Goal: Transaction & Acquisition: Purchase product/service

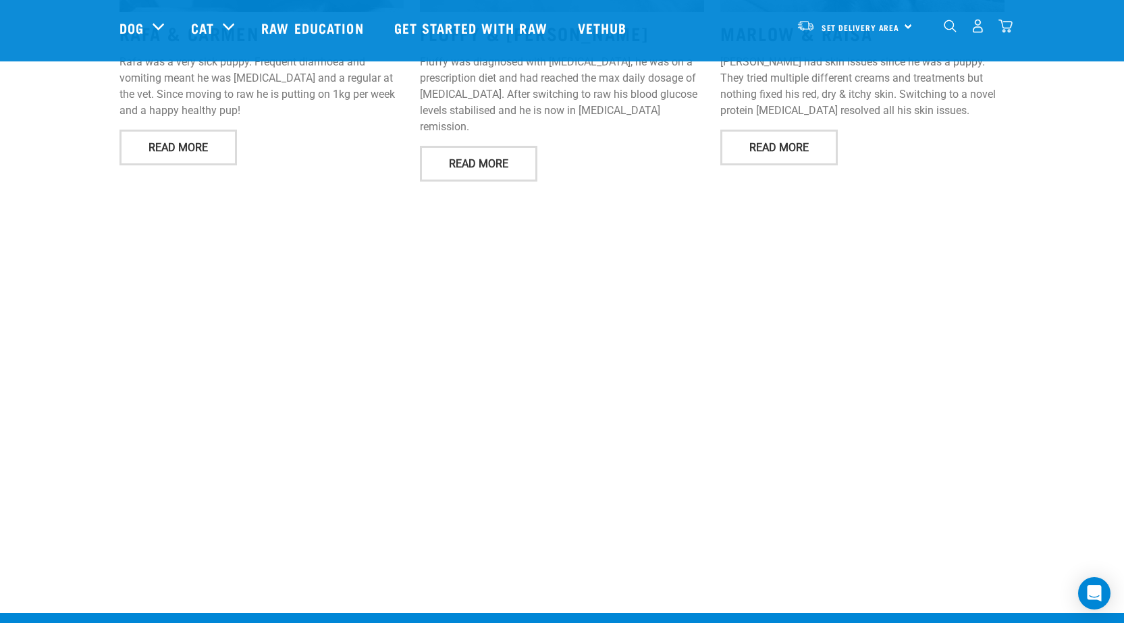
scroll to position [1891, 0]
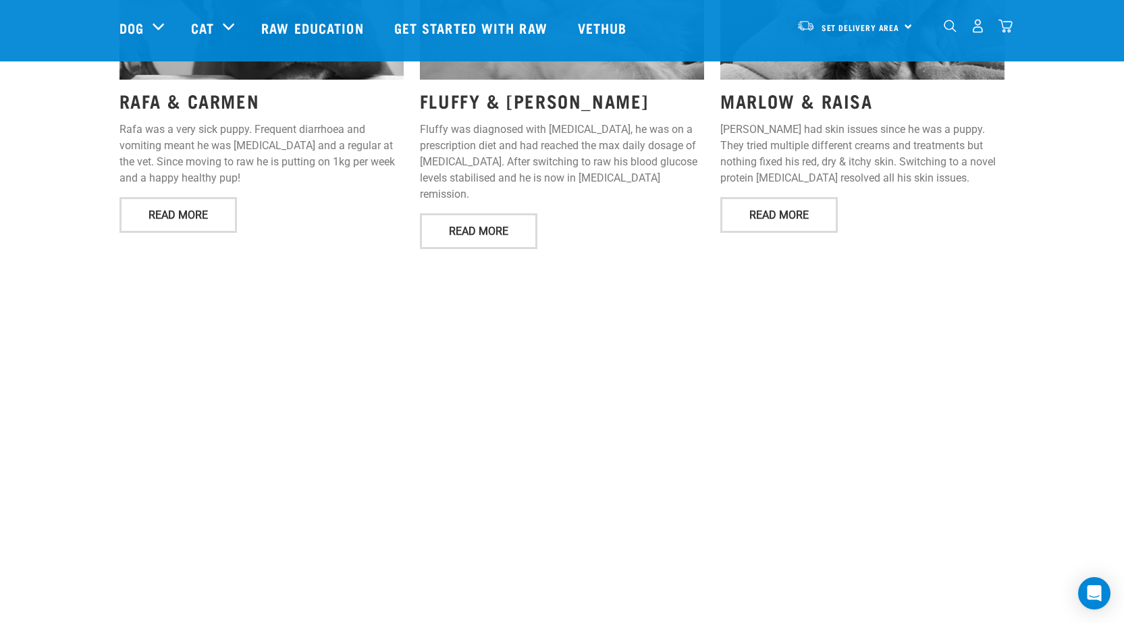
click at [674, 201] on div "FLUFFY & SHARON Fluffy was diagnosed with diabetes, he was on a prescription di…" at bounding box center [562, 71] width 300 height 378
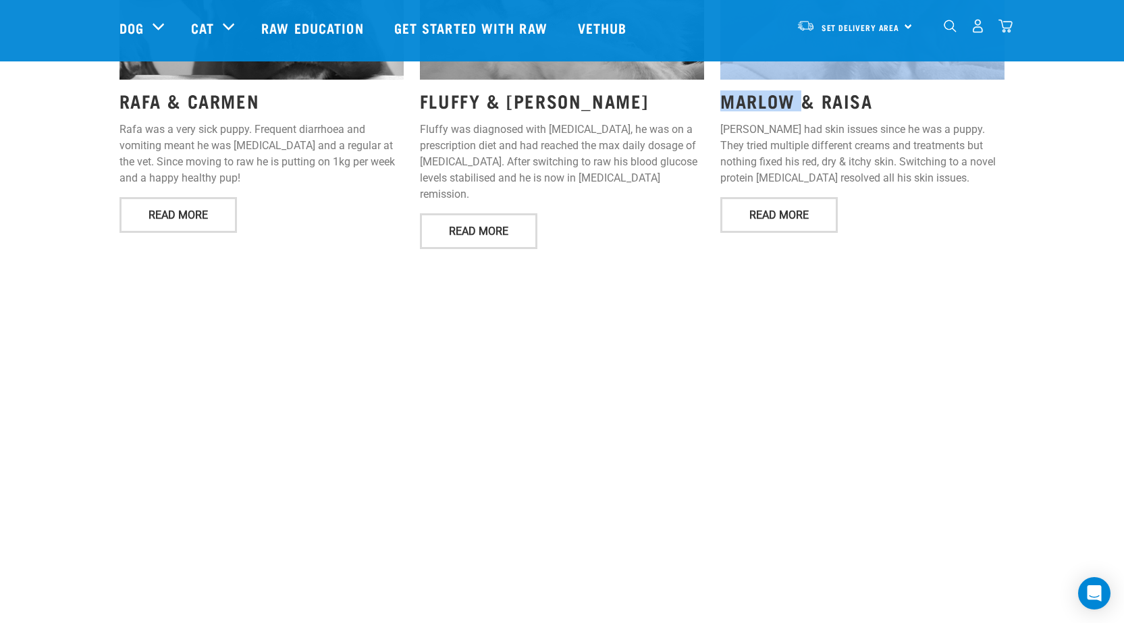
click at [674, 201] on div "FLUFFY & SHARON Fluffy was diagnosed with diabetes, he was on a prescription di…" at bounding box center [562, 71] width 300 height 378
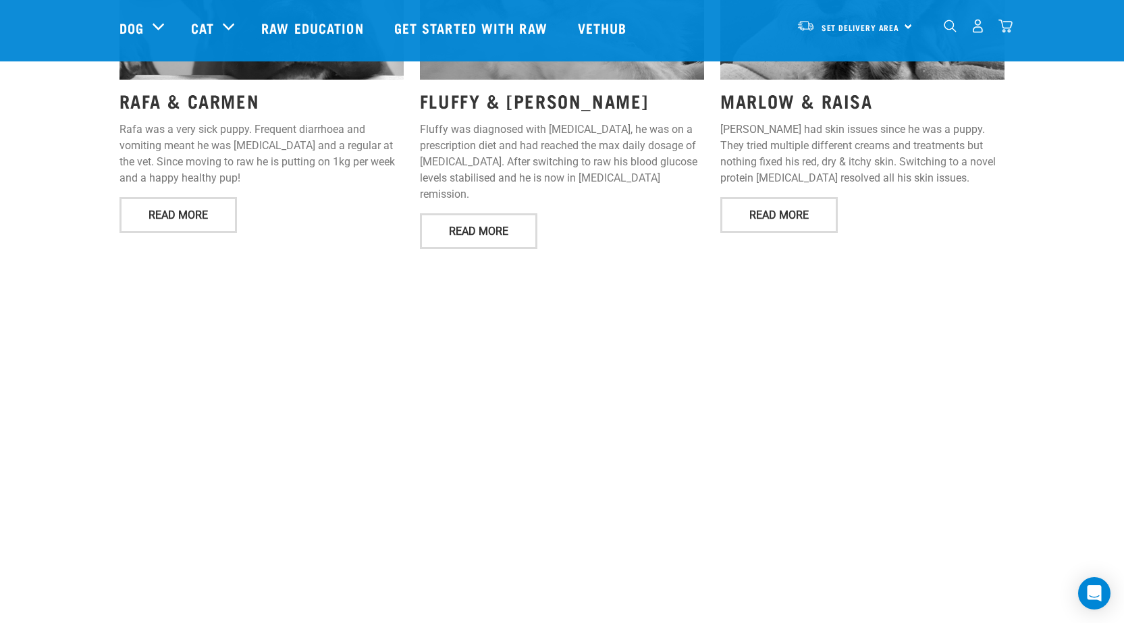
click at [763, 122] on p "Marlow had skin issues since he was a puppy. They tried multiple different crea…" at bounding box center [862, 154] width 284 height 65
click at [763, 122] on p "[PERSON_NAME] had skin issues since he was a puppy. They tried multiple differe…" at bounding box center [862, 154] width 284 height 65
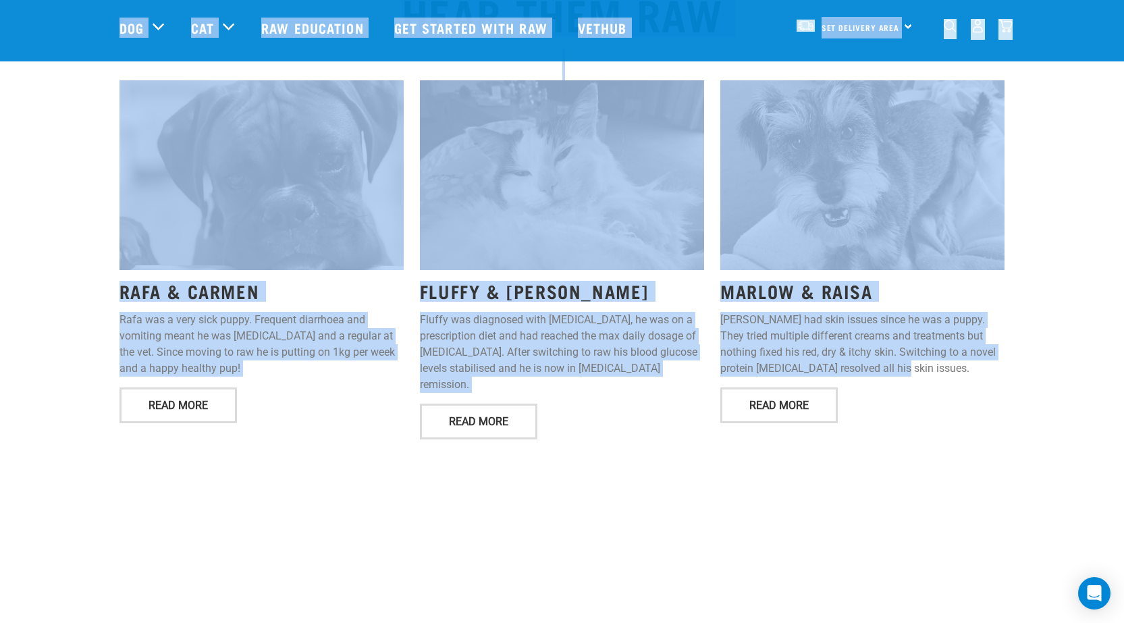
scroll to position [1683, 0]
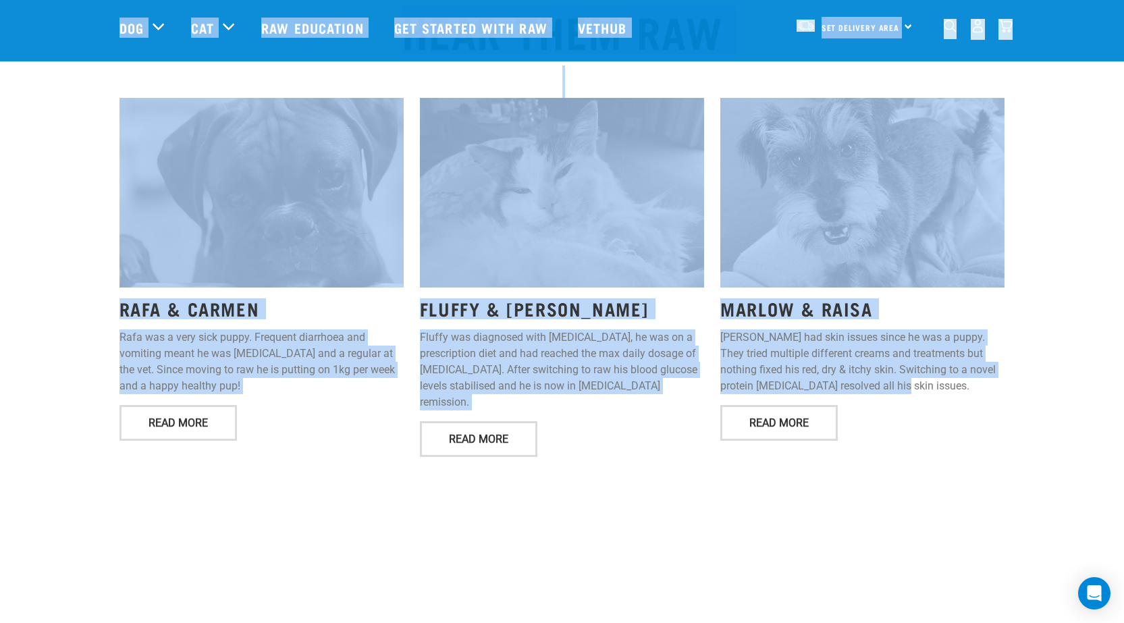
drag, startPoint x: 896, startPoint y: 158, endPoint x: 85, endPoint y: 47, distance: 818.3
click at [84, 148] on div "HEAR THEM RAW RAFA & CARMEN Rafa was a very sick puppy. Frequent diarrhoea and …" at bounding box center [562, 221] width 1124 height 475
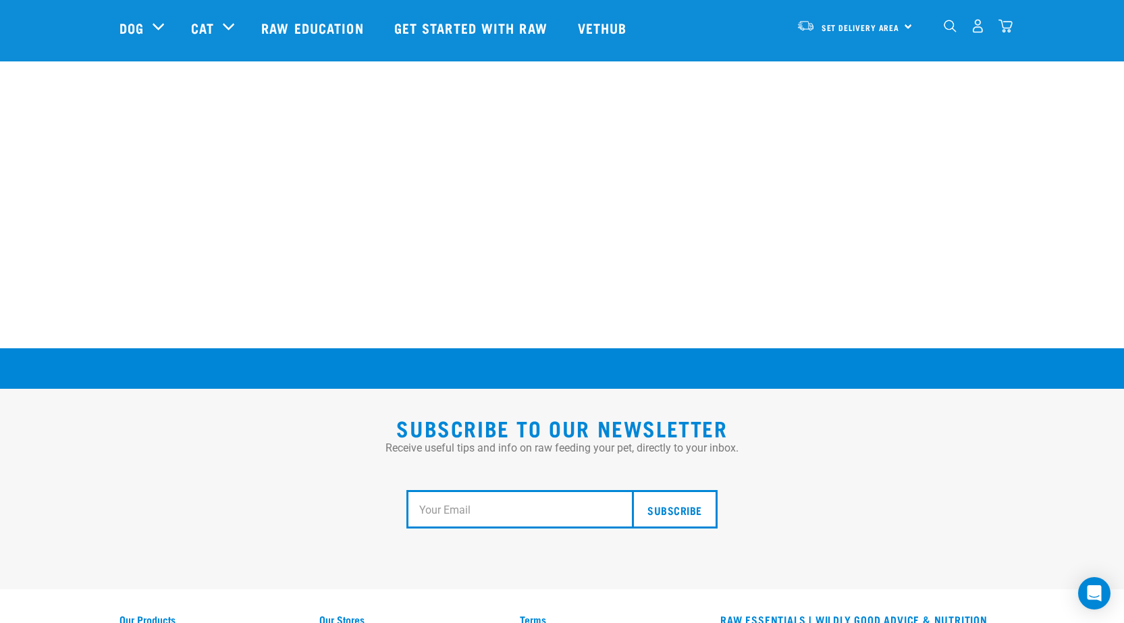
scroll to position [2425, 0]
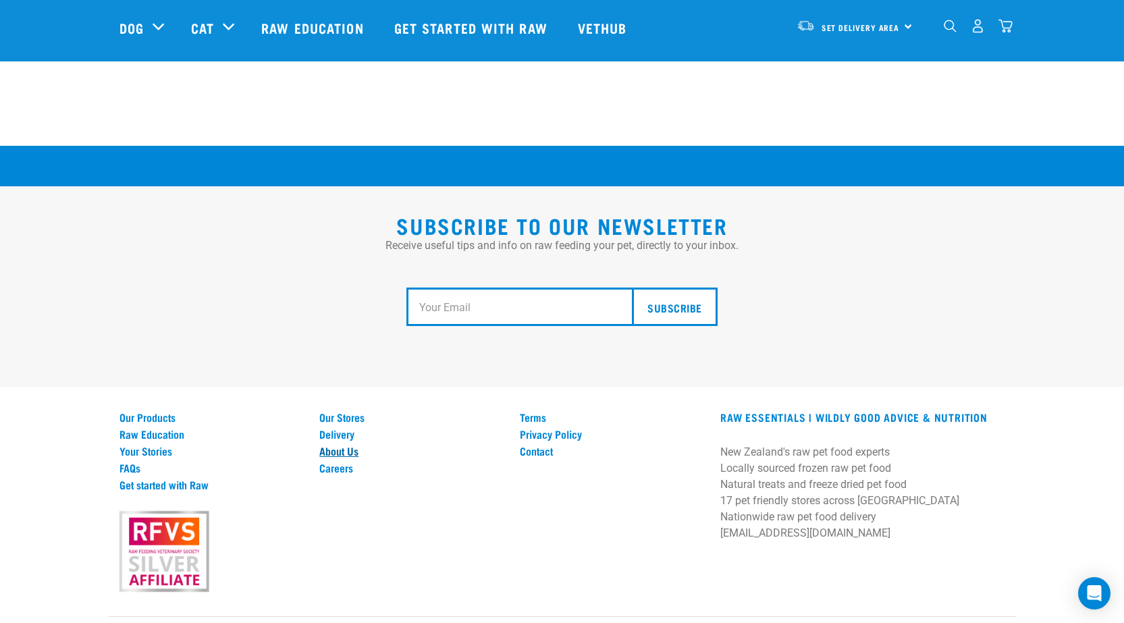
click at [355, 445] on link "About Us" at bounding box center [411, 451] width 184 height 12
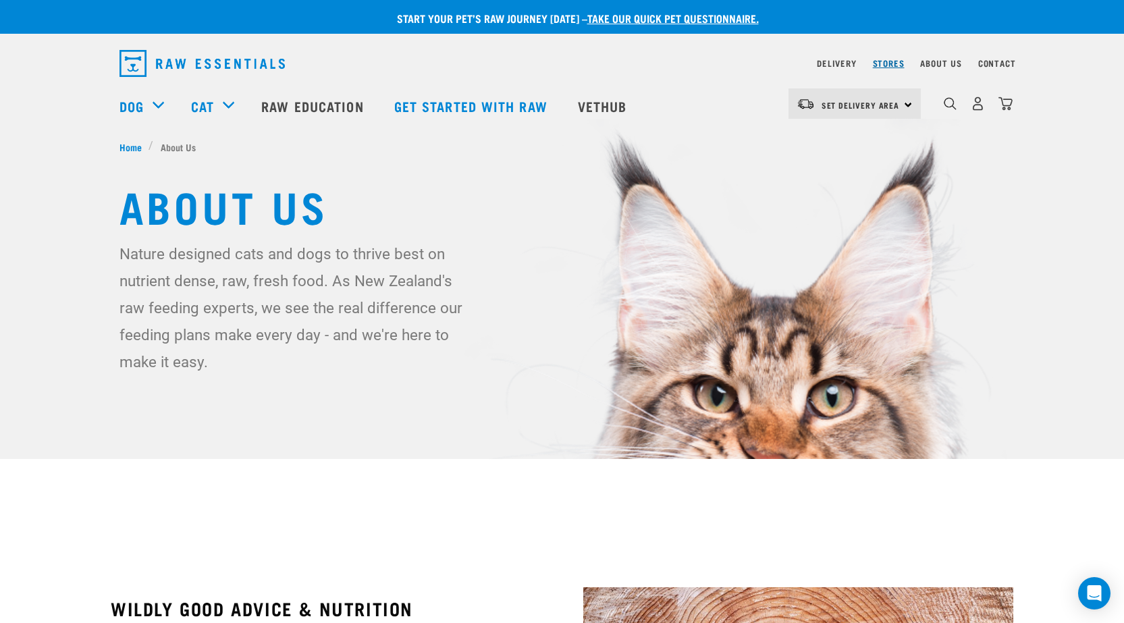
click at [894, 61] on link "Stores" at bounding box center [889, 63] width 32 height 5
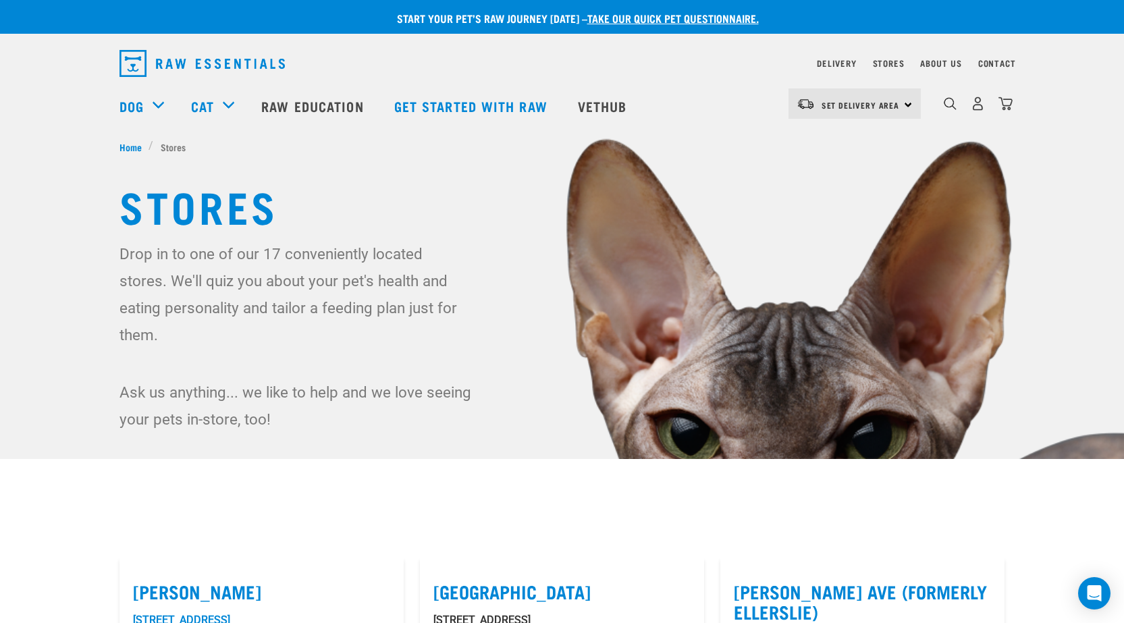
click at [249, 55] on img "dropdown navigation" at bounding box center [201, 63] width 165 height 27
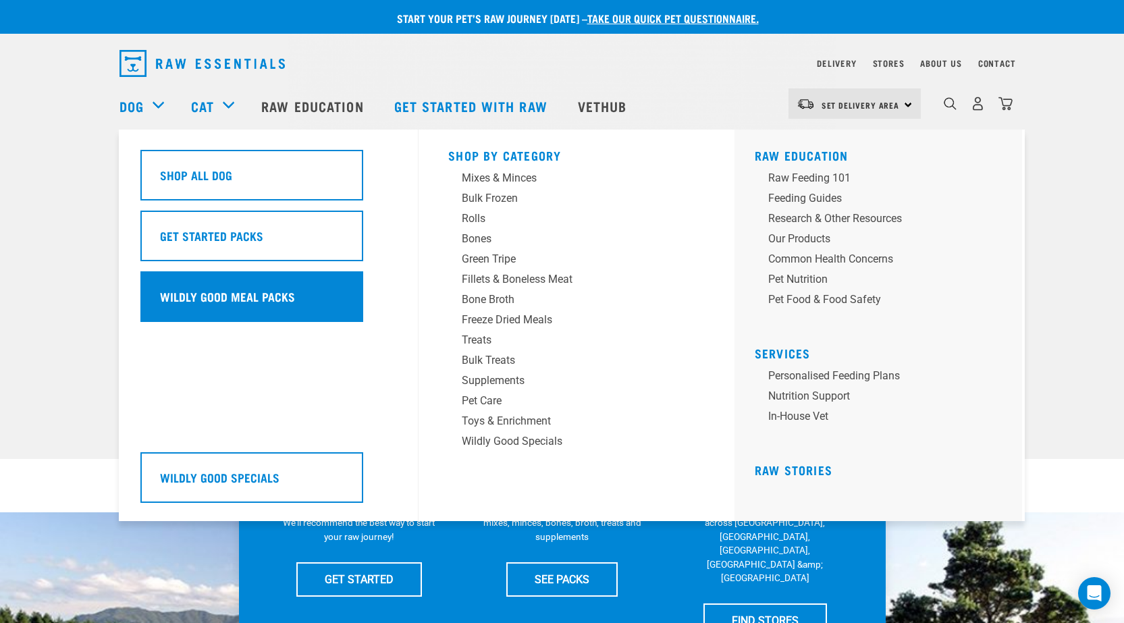
click at [236, 292] on h5 "Wildly Good Meal Packs" at bounding box center [227, 297] width 135 height 18
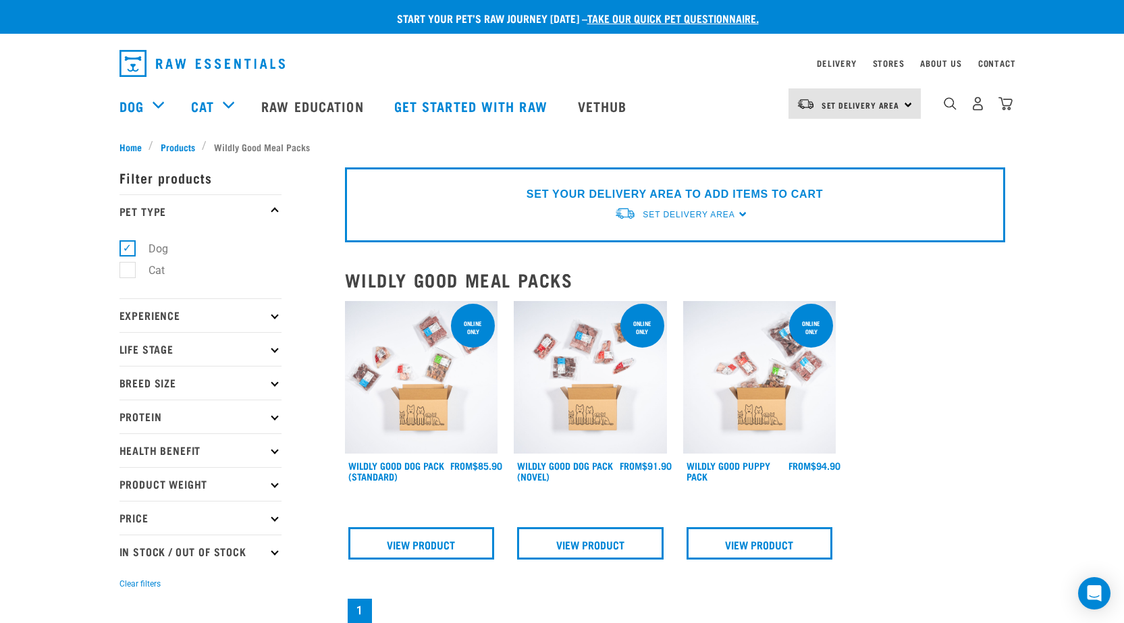
click at [1061, 346] on div "Start your pet’s raw journey today – take our quick pet questionnaire. Delivery…" at bounding box center [562, 394] width 1124 height 788
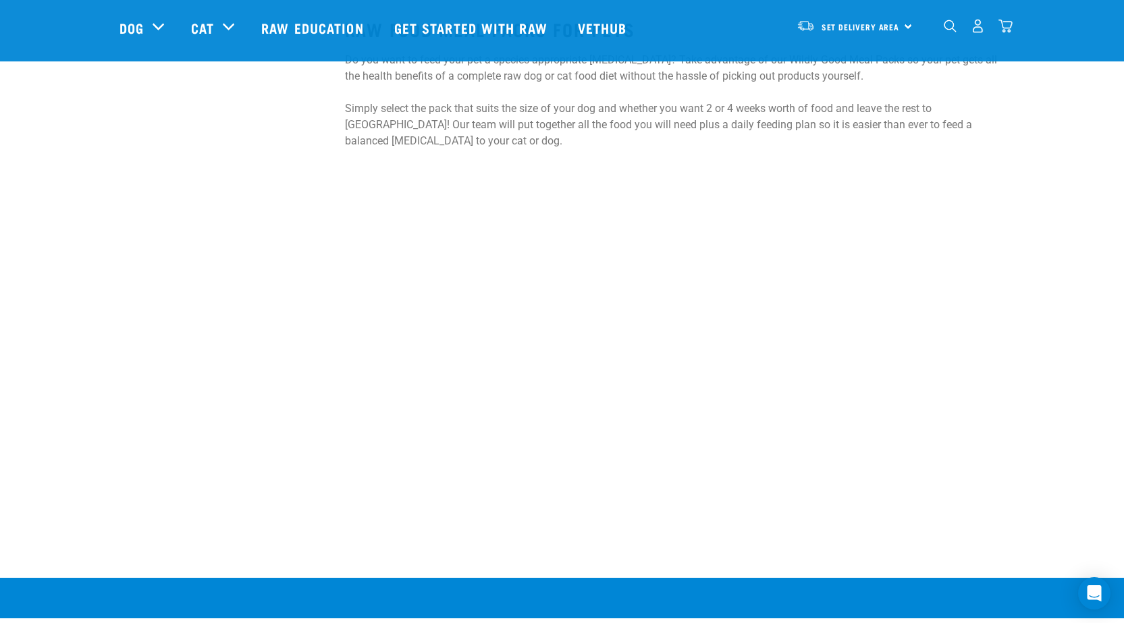
scroll to position [270, 0]
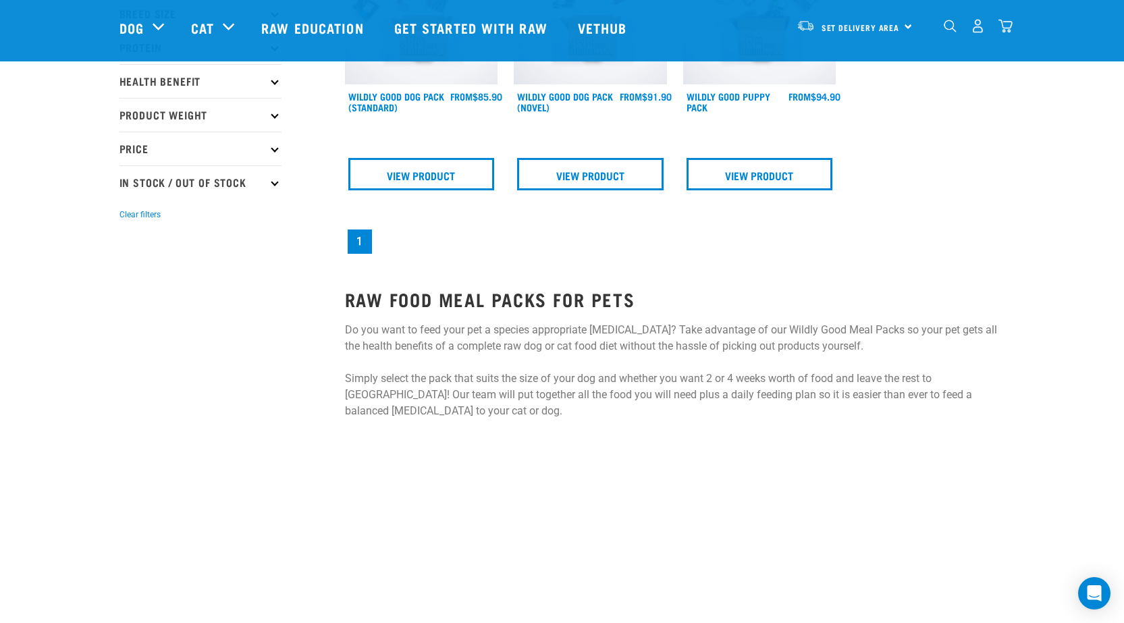
drag, startPoint x: 995, startPoint y: 281, endPoint x: 1047, endPoint y: 407, distance: 136.5
click at [1047, 407] on div "Start your pet’s raw journey today – take our quick pet questionnaire. Delivery…" at bounding box center [562, 454] width 1124 height 1449
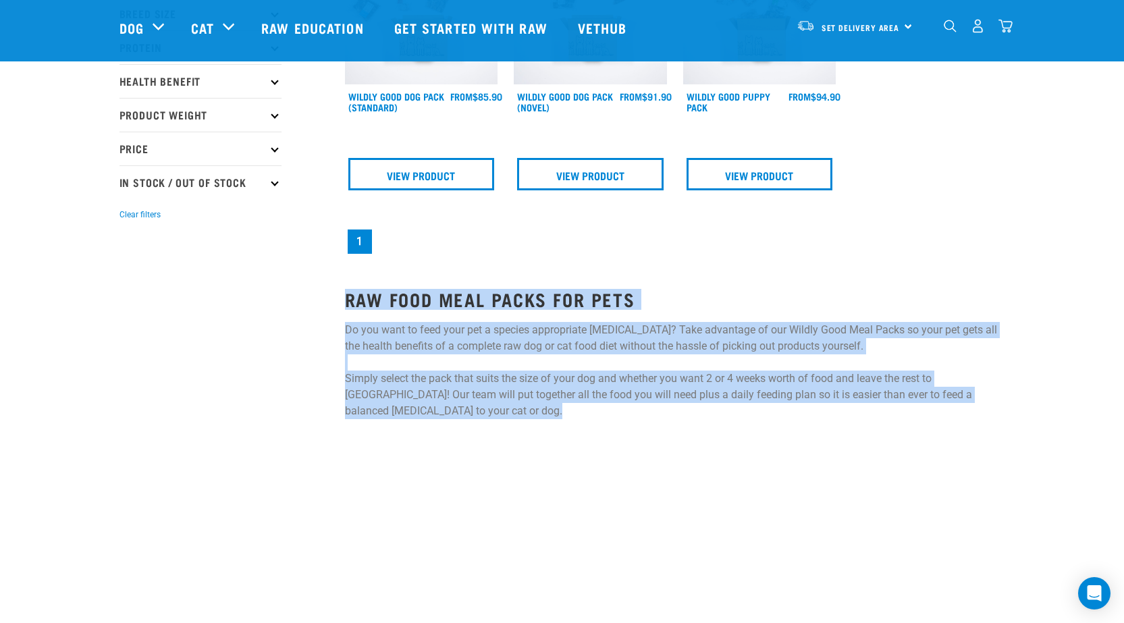
drag, startPoint x: 1046, startPoint y: 406, endPoint x: 963, endPoint y: 242, distance: 183.8
click at [963, 242] on div "Start your pet’s raw journey today – take our quick pet questionnaire. Delivery…" at bounding box center [562, 454] width 1124 height 1449
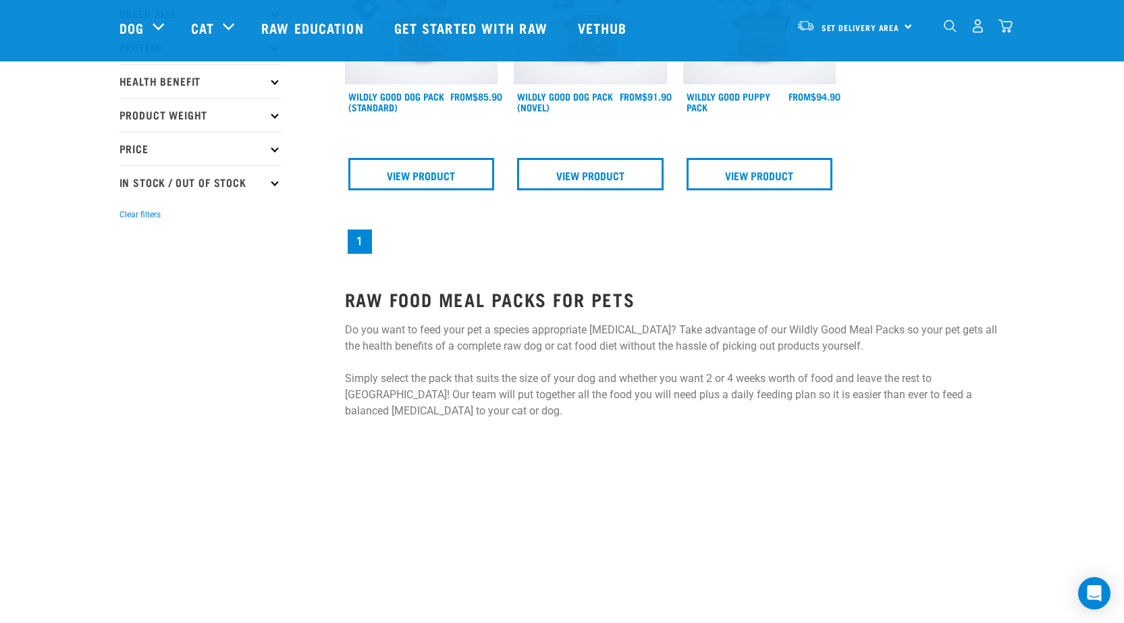
click at [964, 244] on nav "1" at bounding box center [675, 242] width 660 height 30
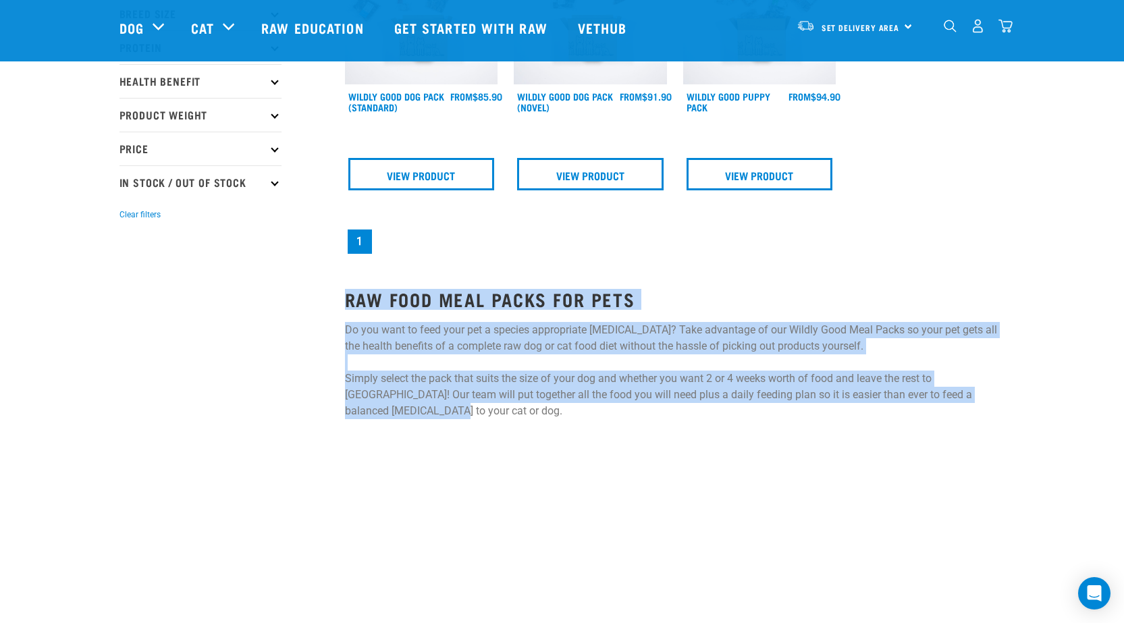
drag, startPoint x: 964, startPoint y: 244, endPoint x: 1099, endPoint y: 402, distance: 207.3
click at [1099, 402] on div "Start your pet’s raw journey [DATE] – take our quick pet questionnaire. Deliver…" at bounding box center [562, 74] width 1124 height 689
click at [1089, 386] on div "Start your pet’s raw journey [DATE] – take our quick pet questionnaire. Deliver…" at bounding box center [562, 74] width 1124 height 689
click at [1096, 385] on div "Start your pet’s raw journey [DATE] – take our quick pet questionnaire. Deliver…" at bounding box center [562, 74] width 1124 height 689
click at [1051, 360] on div "Start your pet’s raw journey [DATE] – take our quick pet questionnaire. Deliver…" at bounding box center [562, 74] width 1124 height 689
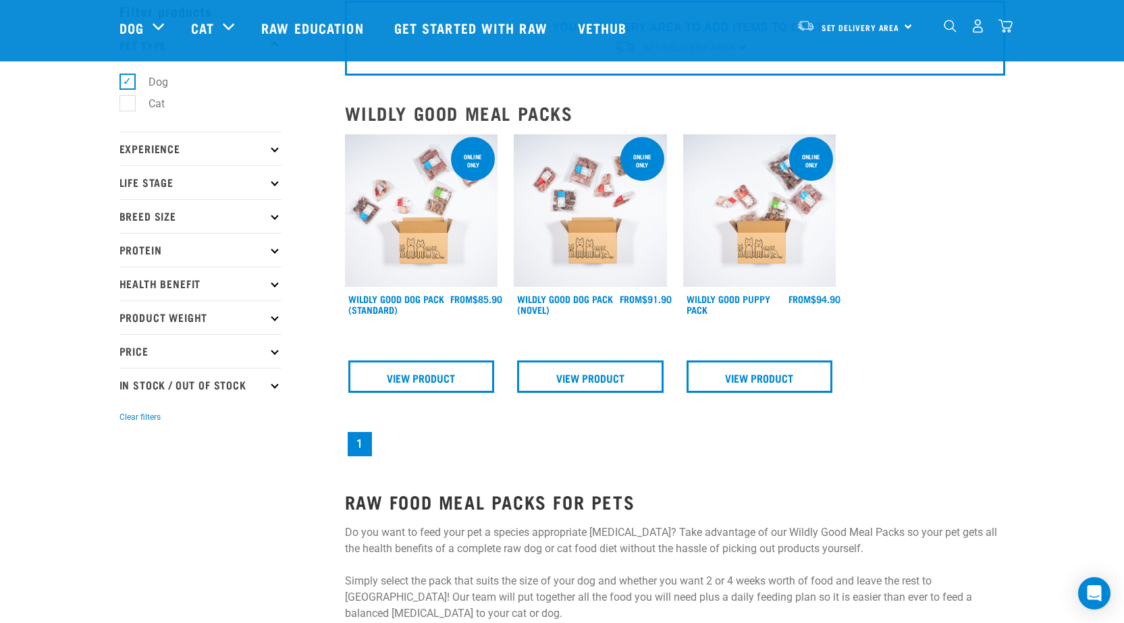
scroll to position [0, 0]
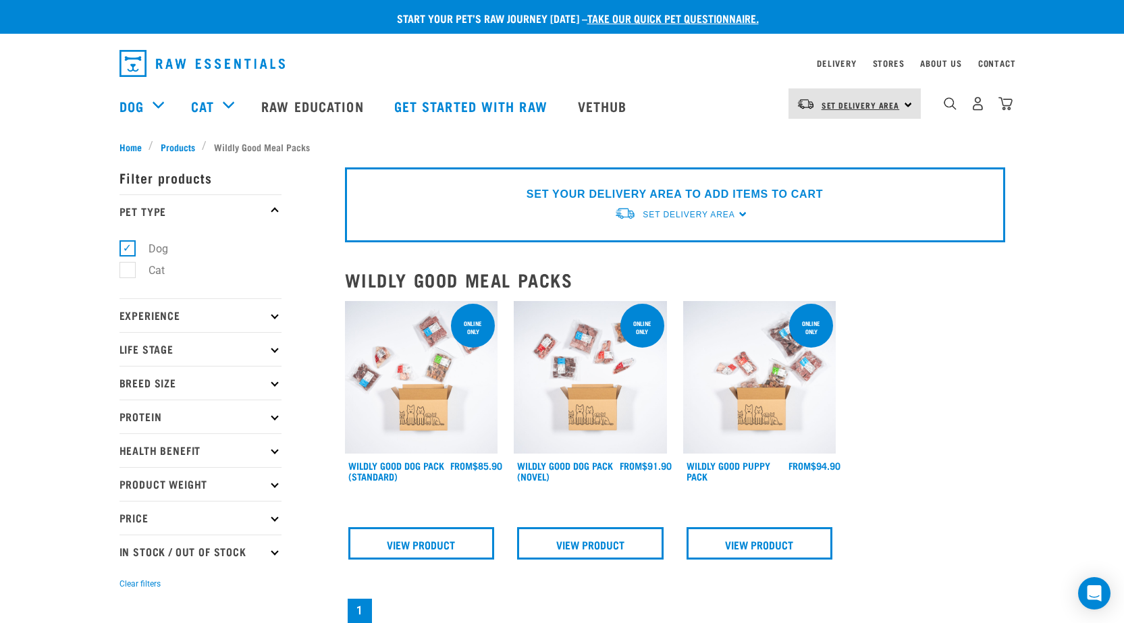
click at [886, 103] on span "Set Delivery Area" at bounding box center [860, 105] width 78 height 5
click at [871, 140] on link "[GEOGRAPHIC_DATA]" at bounding box center [853, 142] width 130 height 30
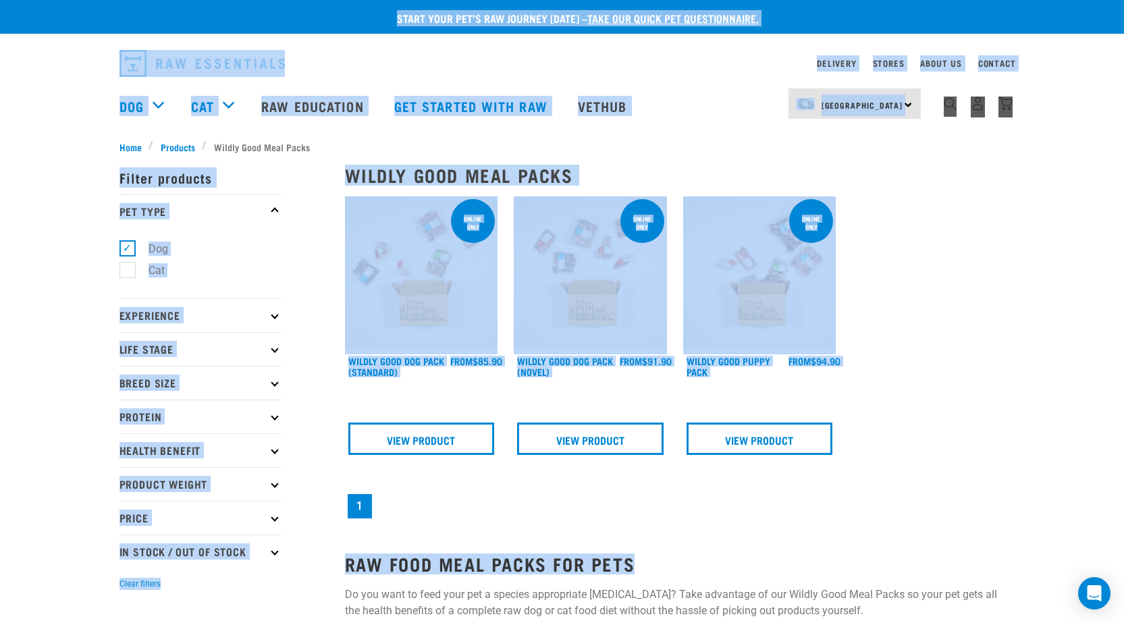
drag, startPoint x: 886, startPoint y: 564, endPoint x: 30, endPoint y: -7, distance: 1028.9
click at [50, 12] on p "Start your pet’s raw journey today – take our quick pet questionnaire." at bounding box center [572, 18] width 1124 height 16
drag, startPoint x: 49, startPoint y: 10, endPoint x: 905, endPoint y: 539, distance: 1006.3
click at [905, 540] on div "Start your pet’s raw journey today – take our quick pet questionnaire. Delivery…" at bounding box center [562, 342] width 1124 height 684
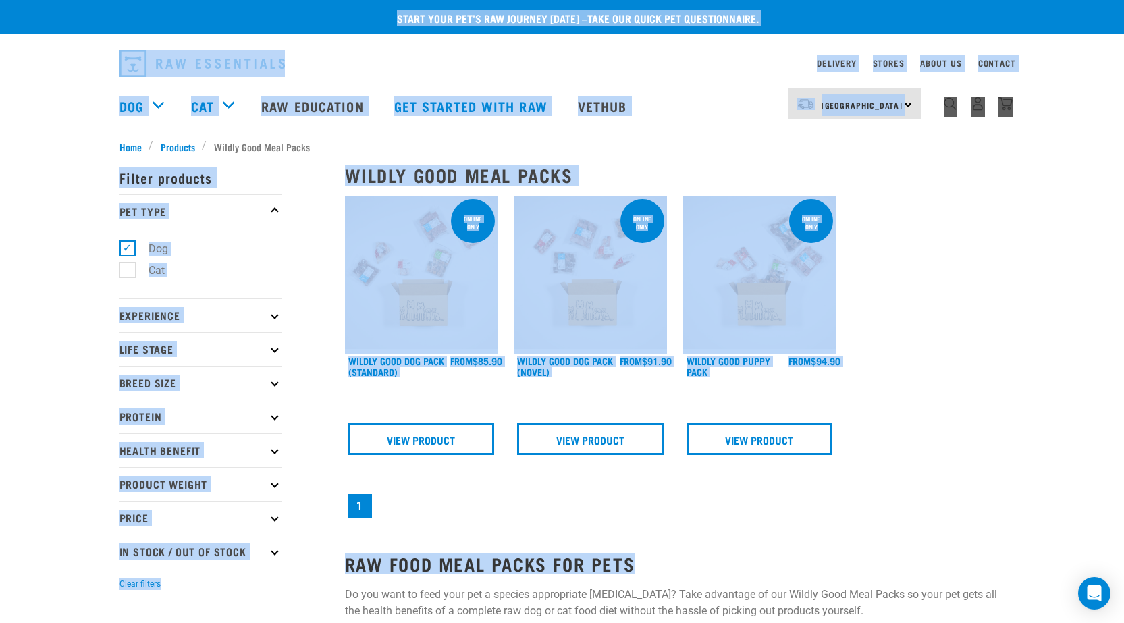
click at [925, 412] on div "Online Only Wildly Good Dog Pack (Standard) FROM FROM FROM" at bounding box center [675, 359] width 676 height 342
click at [870, 500] on nav "1" at bounding box center [675, 506] width 660 height 30
drag, startPoint x: 725, startPoint y: 512, endPoint x: 715, endPoint y: 527, distance: 18.5
click at [725, 511] on nav "1" at bounding box center [675, 506] width 660 height 30
click at [560, 551] on div "Wildly Good Meal Packs show filters Online Only Wildly Good Dog Pack (Standard)…" at bounding box center [675, 419] width 676 height 546
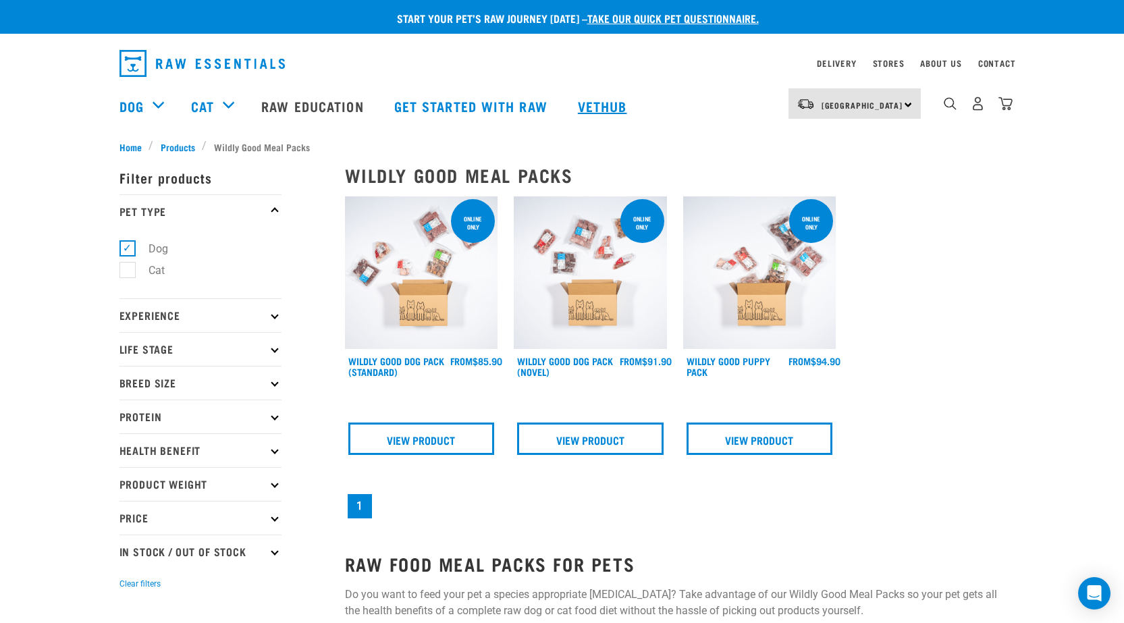
click at [593, 102] on link "Vethub" at bounding box center [604, 106] width 80 height 54
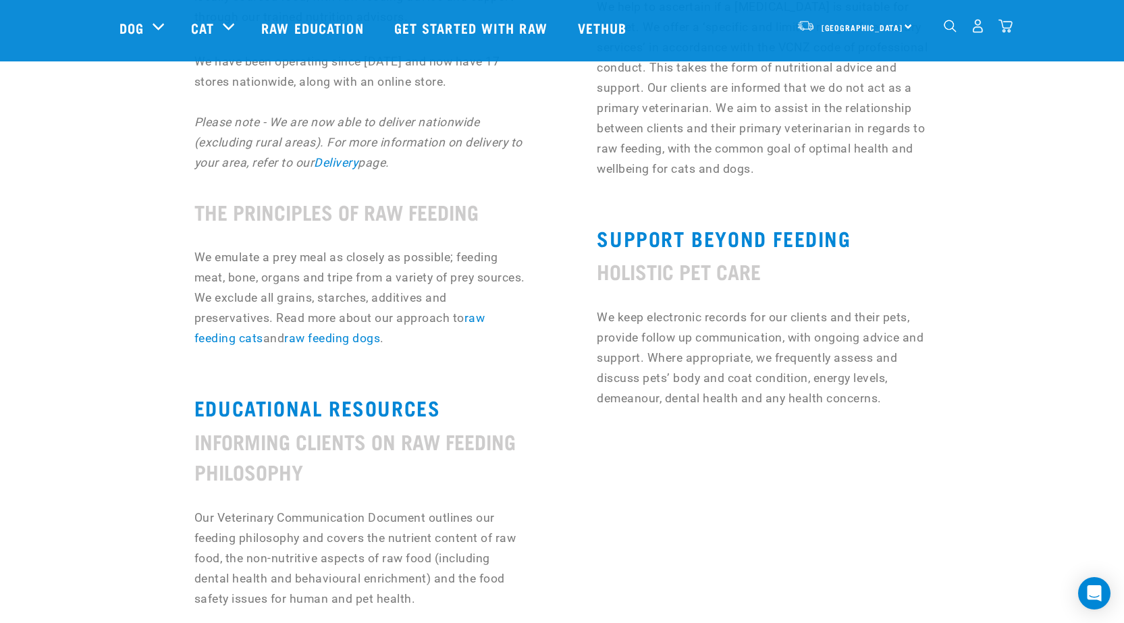
scroll to position [945, 0]
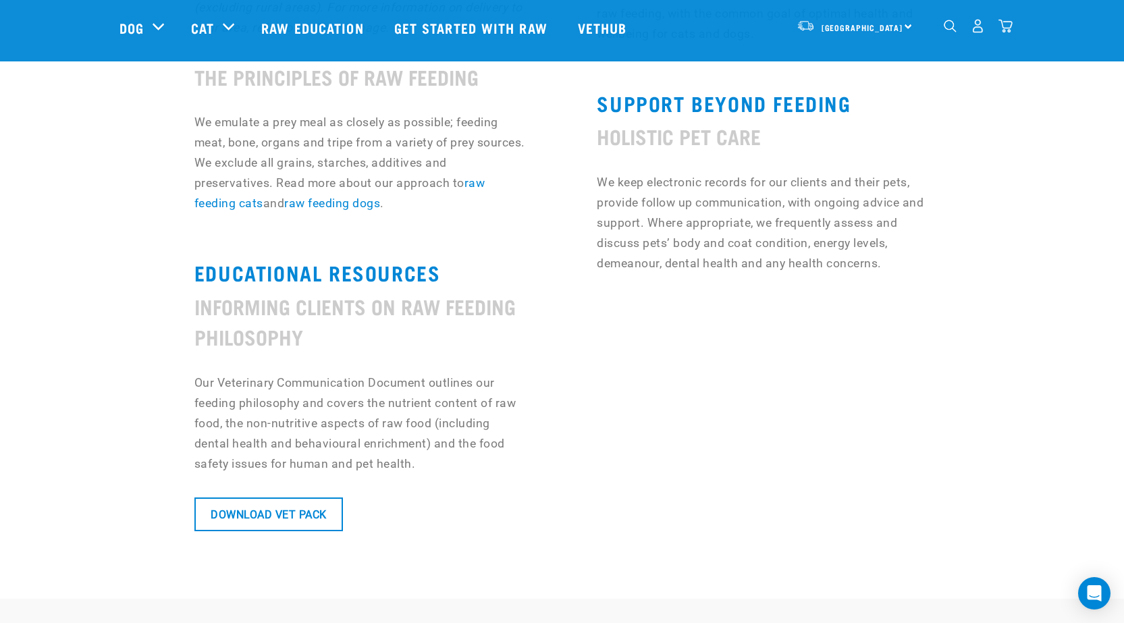
drag, startPoint x: 38, startPoint y: 270, endPoint x: 37, endPoint y: 225, distance: 44.6
click at [37, 225] on section "RAW FEEDING SUPPORT EMPOWERING PET OWNERS SINCE [DATE] Our goal at Raw Essentia…" at bounding box center [562, 102] width 1124 height 994
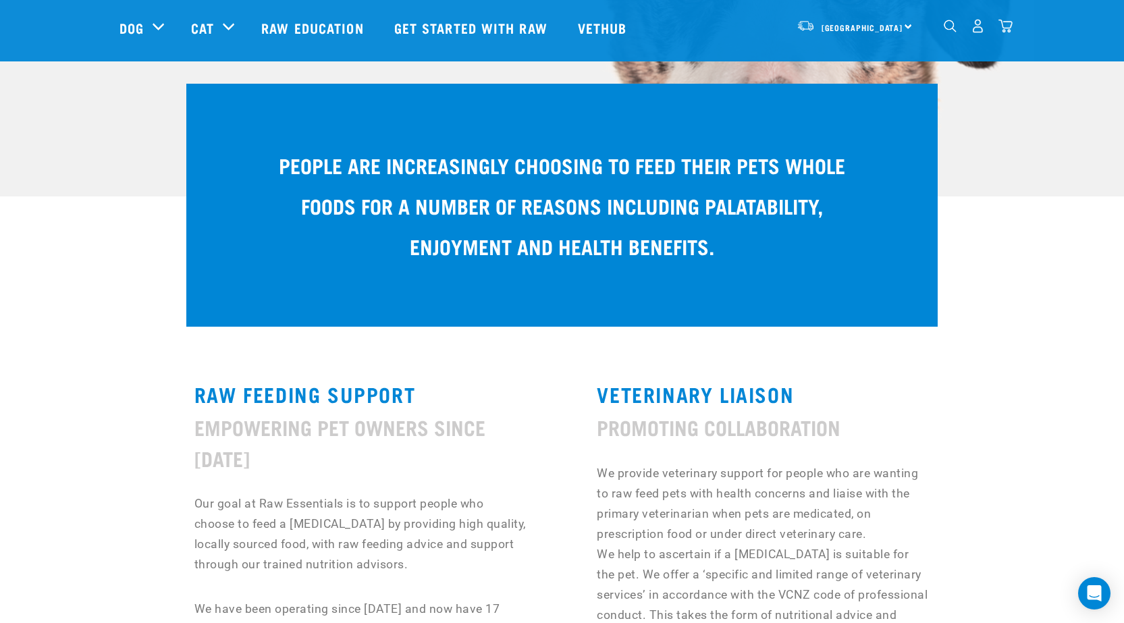
scroll to position [0, 0]
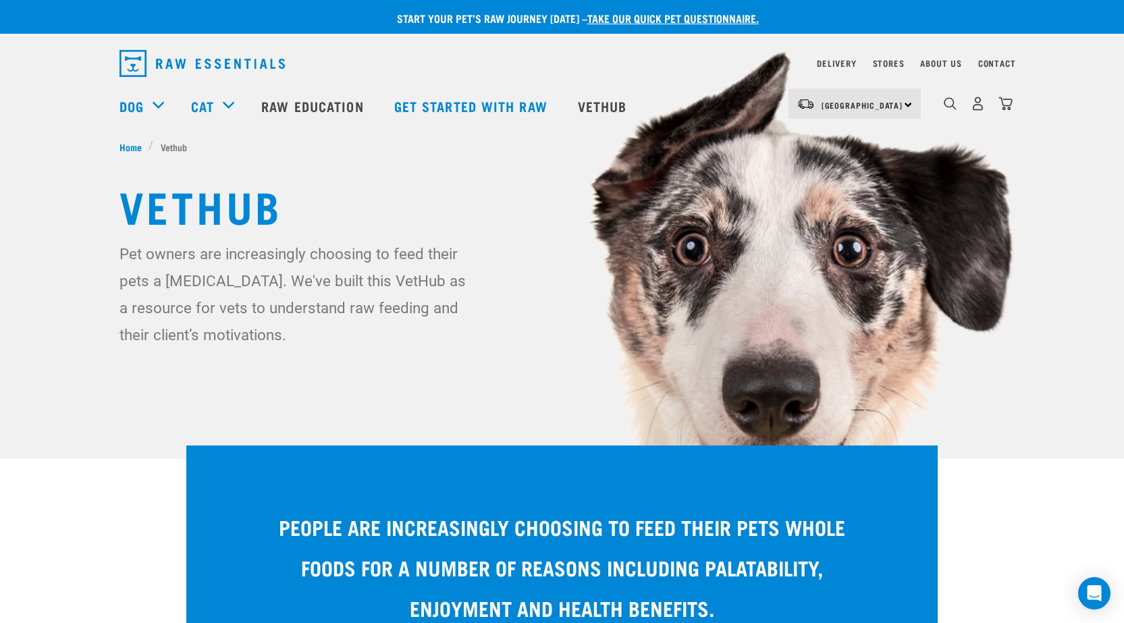
click at [233, 58] on img "dropdown navigation" at bounding box center [201, 63] width 165 height 27
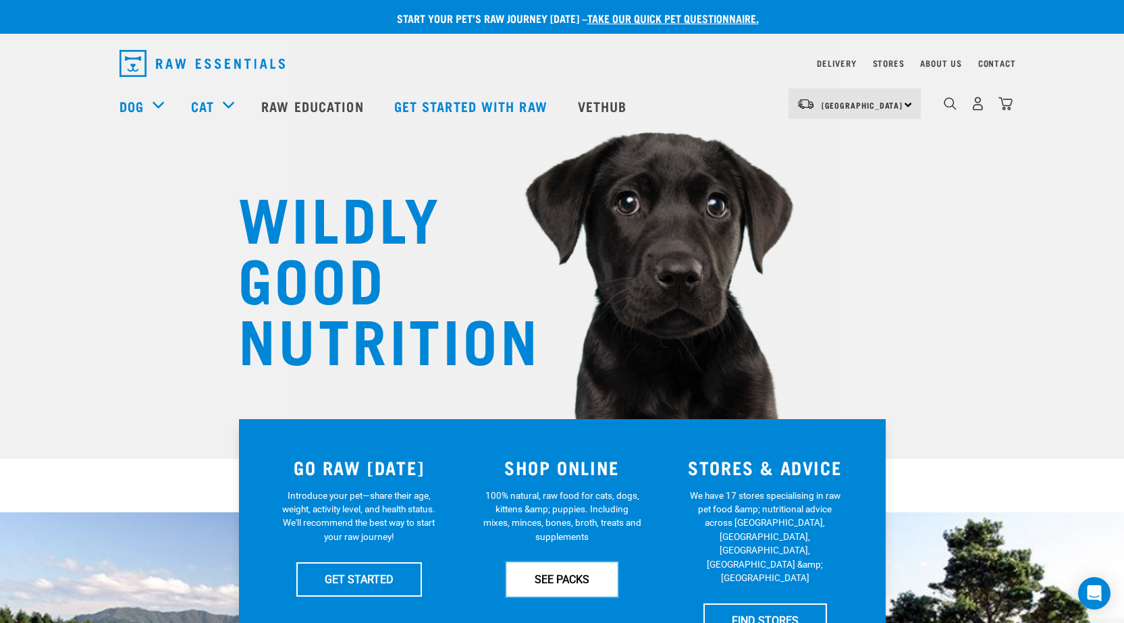
click at [584, 577] on link "SEE PACKS" at bounding box center [561, 579] width 111 height 34
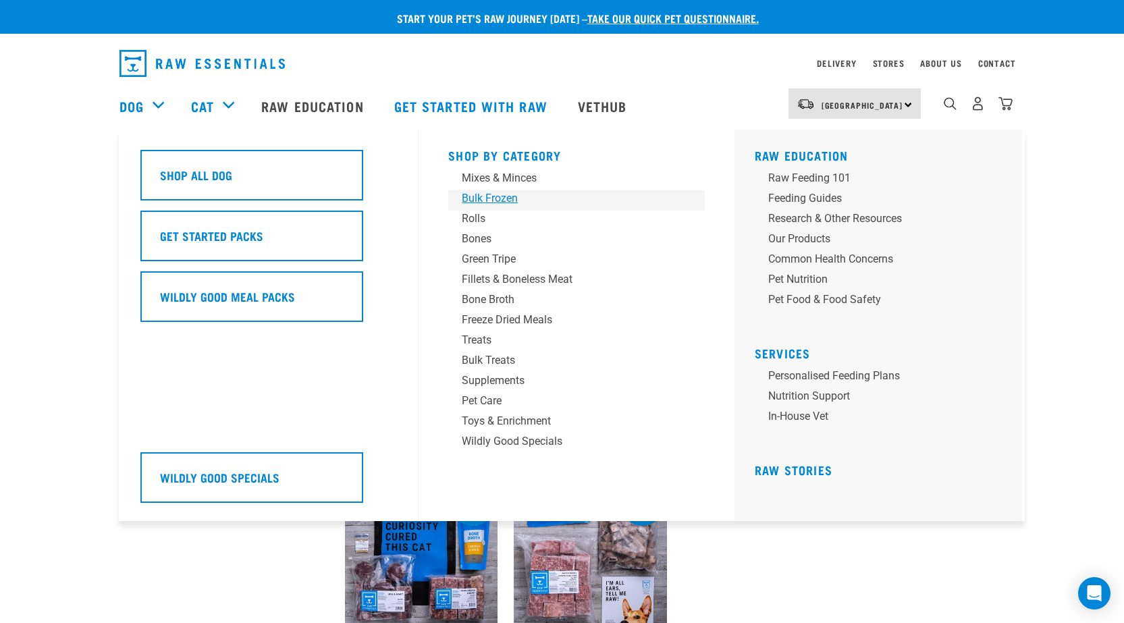
click at [495, 200] on div "Bulk Frozen" at bounding box center [567, 198] width 211 height 16
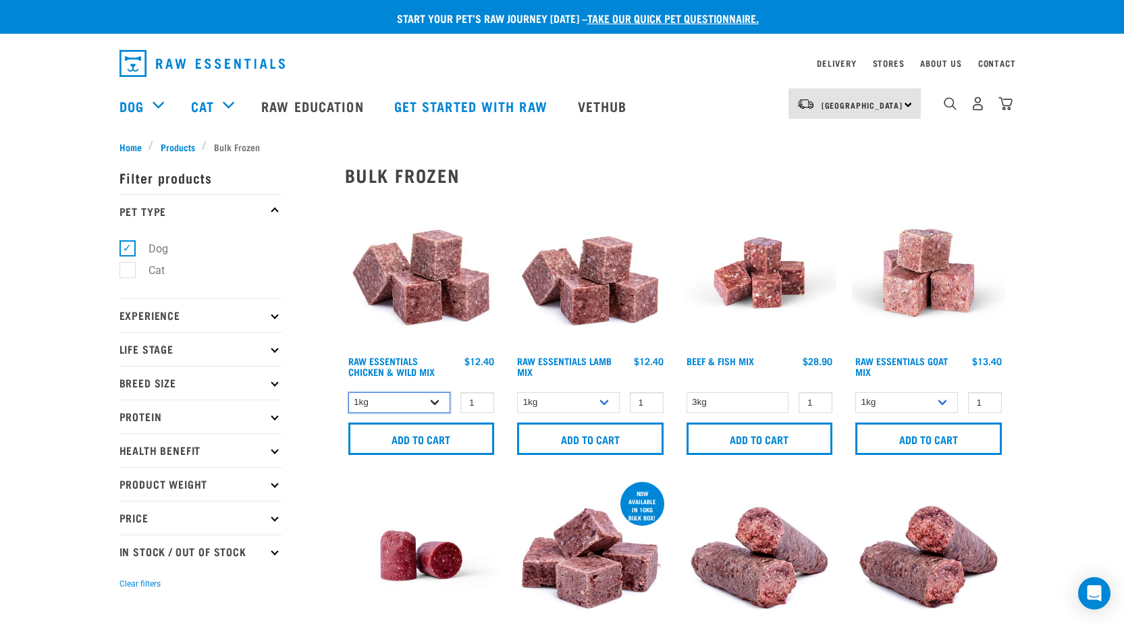
click at [413, 400] on select "1kg 3kg Bulk (10kg)" at bounding box center [399, 402] width 103 height 21
select select "731"
click at [348, 392] on select "1kg 3kg Bulk (10kg)" at bounding box center [399, 402] width 103 height 21
click at [603, 401] on select "1kg 3kg Bulk (10kg)" at bounding box center [568, 402] width 103 height 21
select select "758"
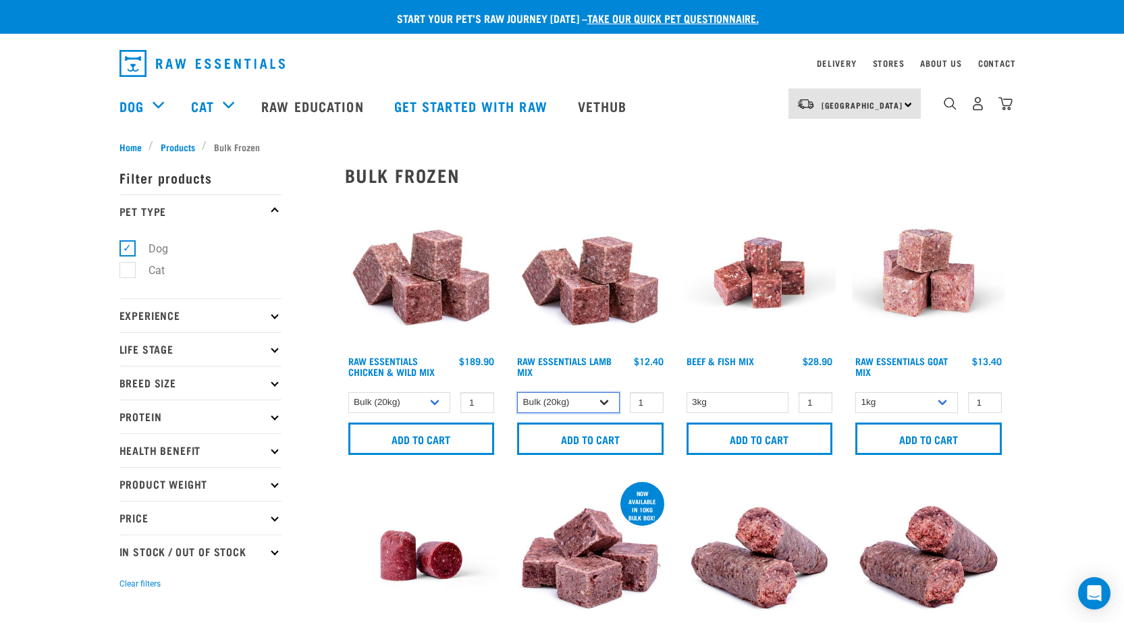
click at [517, 392] on select "1kg 3kg Bulk (10kg)" at bounding box center [568, 402] width 103 height 21
click at [711, 408] on select "3kg" at bounding box center [737, 402] width 103 height 21
click at [891, 401] on select "1kg 3kg" at bounding box center [906, 402] width 103 height 21
click at [846, 349] on div "Raw Essentials Goat Mix" at bounding box center [928, 329] width 169 height 283
click at [896, 398] on select "1kg 3kg" at bounding box center [906, 402] width 103 height 21
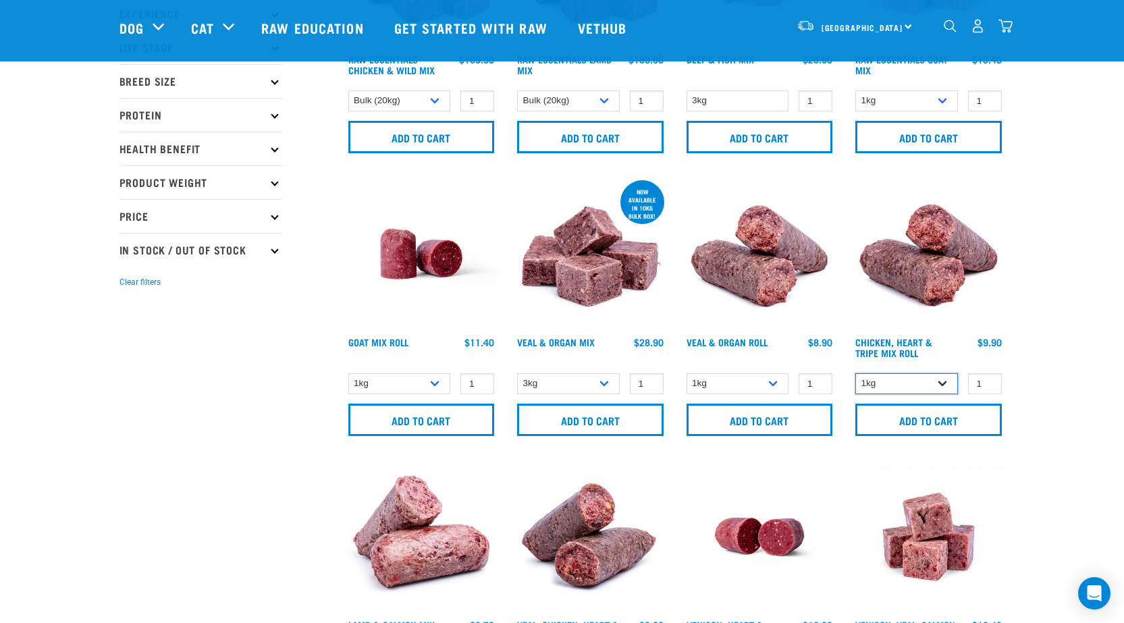
click at [892, 379] on select "1kg Bulk (10kg)" at bounding box center [906, 383] width 103 height 21
select select "912"
click at [855, 373] on select "1kg Bulk (10kg)" at bounding box center [906, 383] width 103 height 21
click at [760, 386] on select "1kg Bulk (10kg)" at bounding box center [737, 383] width 103 height 21
select select "920"
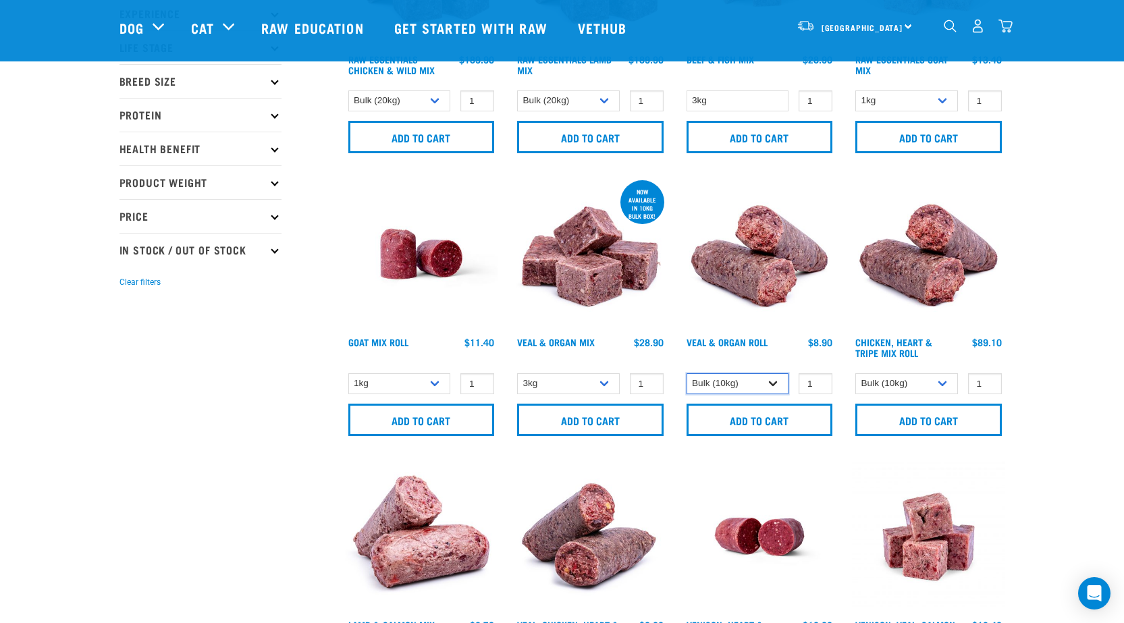
click at [686, 373] on select "1kg Bulk (10kg)" at bounding box center [737, 383] width 103 height 21
click at [587, 377] on select "3kg Bulk (10kg)" at bounding box center [568, 383] width 103 height 21
select select "951"
click at [517, 373] on select "3kg Bulk (10kg)" at bounding box center [568, 383] width 103 height 21
click at [396, 375] on select "1kg Bulk (10kg)" at bounding box center [399, 383] width 103 height 21
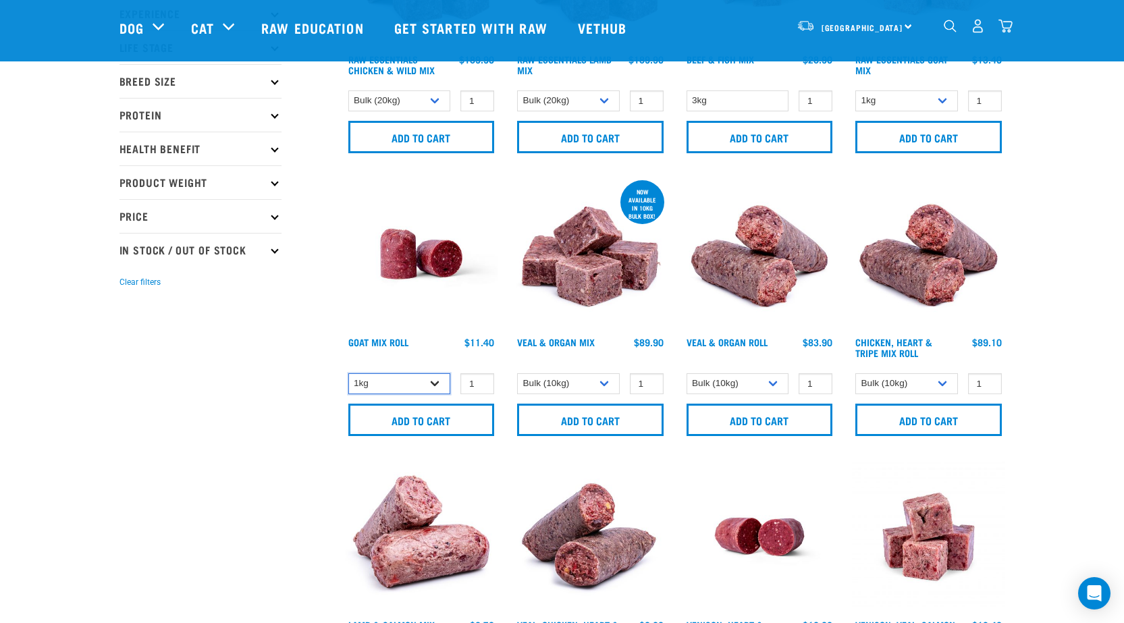
select select "443209"
click at [348, 373] on select "1kg Bulk (10kg)" at bounding box center [399, 383] width 103 height 21
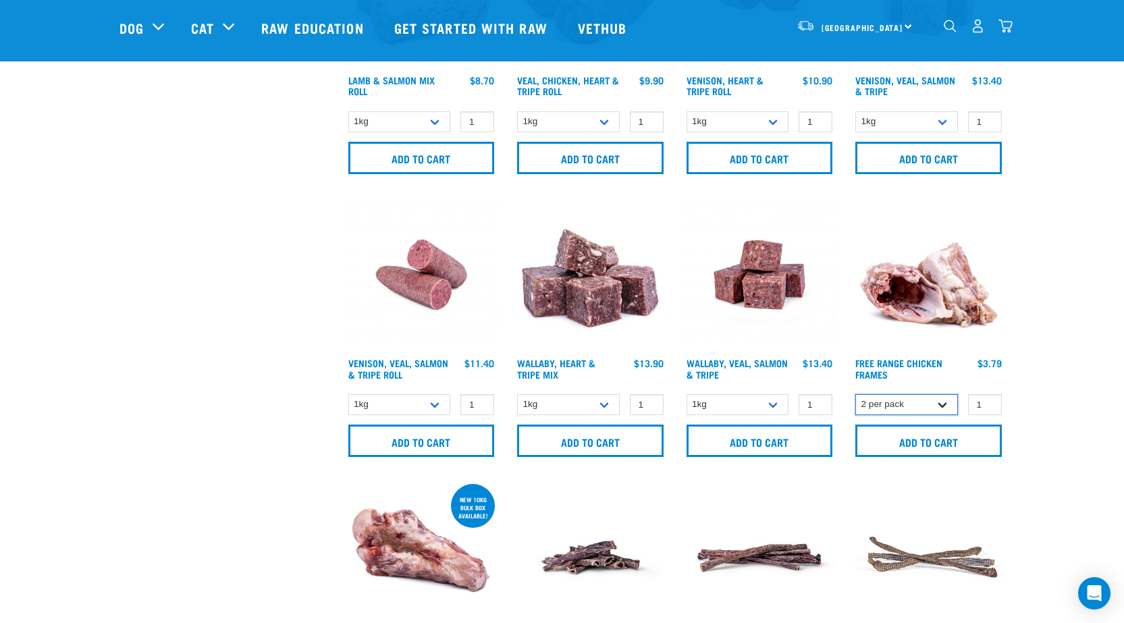
click at [922, 402] on select "2 per pack Bulk (14 pack)" at bounding box center [906, 404] width 103 height 21
select select "804"
click at [855, 394] on select "2 per pack Bulk (14 pack)" at bounding box center [906, 404] width 103 height 21
click at [774, 402] on select "1kg 3kg Bulk (18kg)" at bounding box center [737, 404] width 103 height 21
select select "278010"
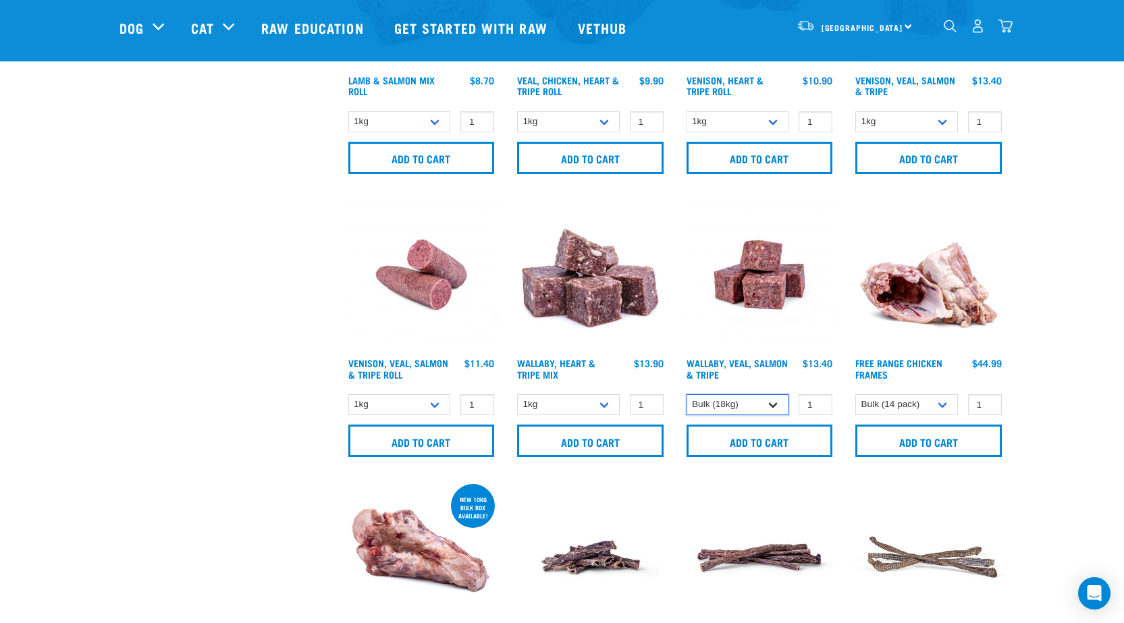
click at [686, 394] on select "1kg 3kg Bulk (18kg)" at bounding box center [737, 404] width 103 height 21
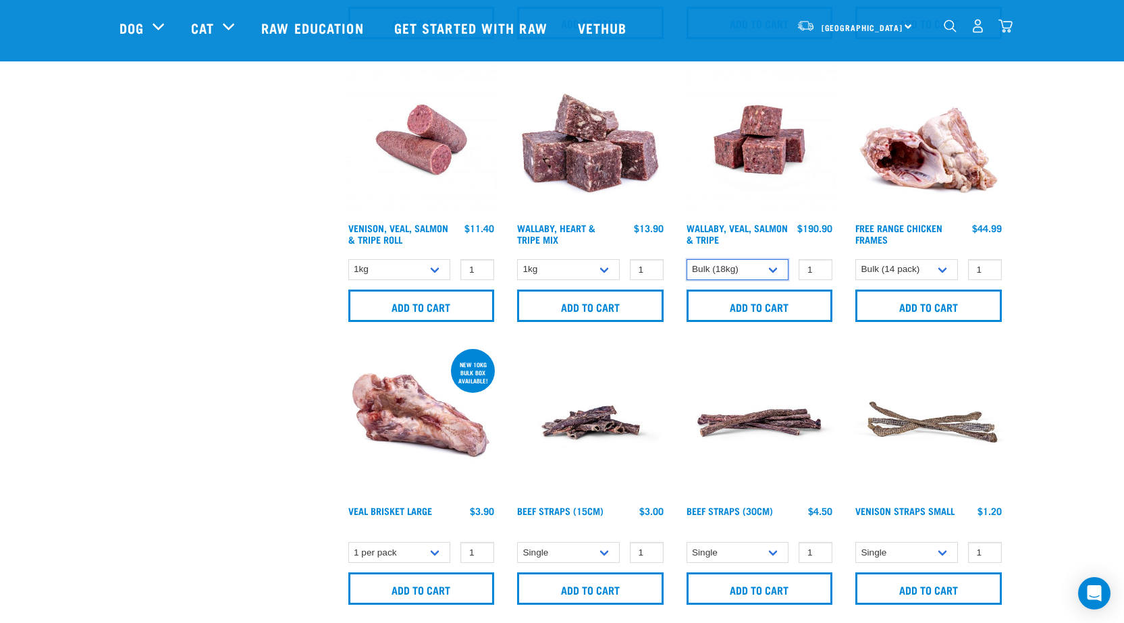
scroll to position [950, 0]
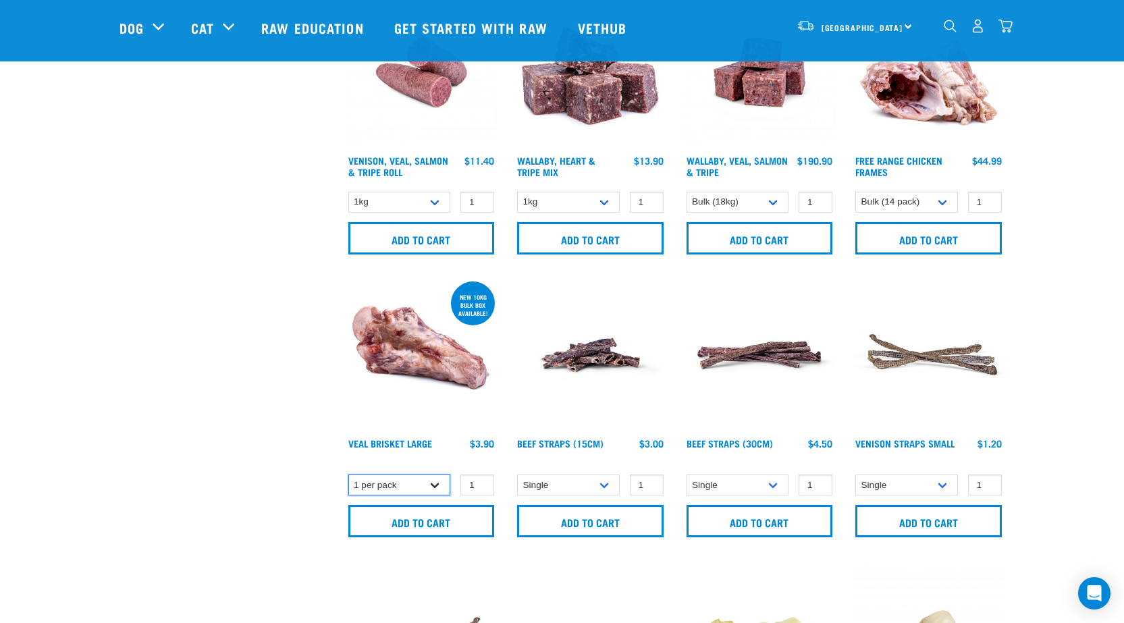
click at [385, 481] on select "1 per pack Bulk (10kg)" at bounding box center [399, 485] width 103 height 21
select select "700283"
click at [348, 475] on select "1 per pack Bulk (10kg)" at bounding box center [399, 485] width 103 height 21
click at [196, 321] on div "× Filter products Pet Type Dog Cat Experience New Raw Feeder Experienced Raw Fe…" at bounding box center [223, 257] width 225 height 2321
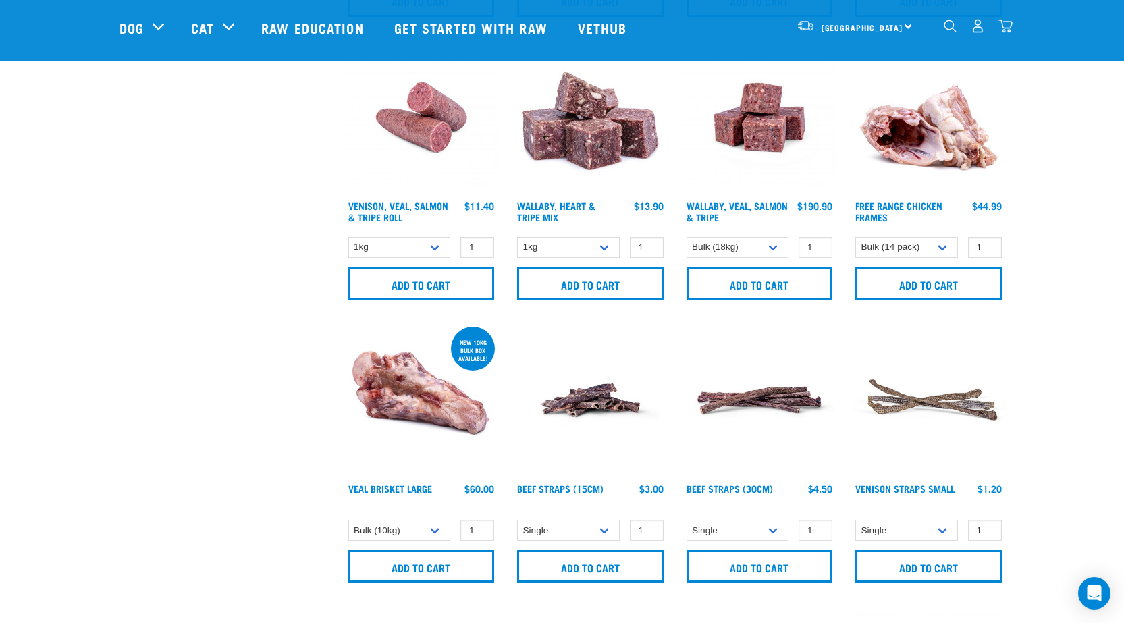
scroll to position [0, 0]
